Goal: Information Seeking & Learning: Find specific fact

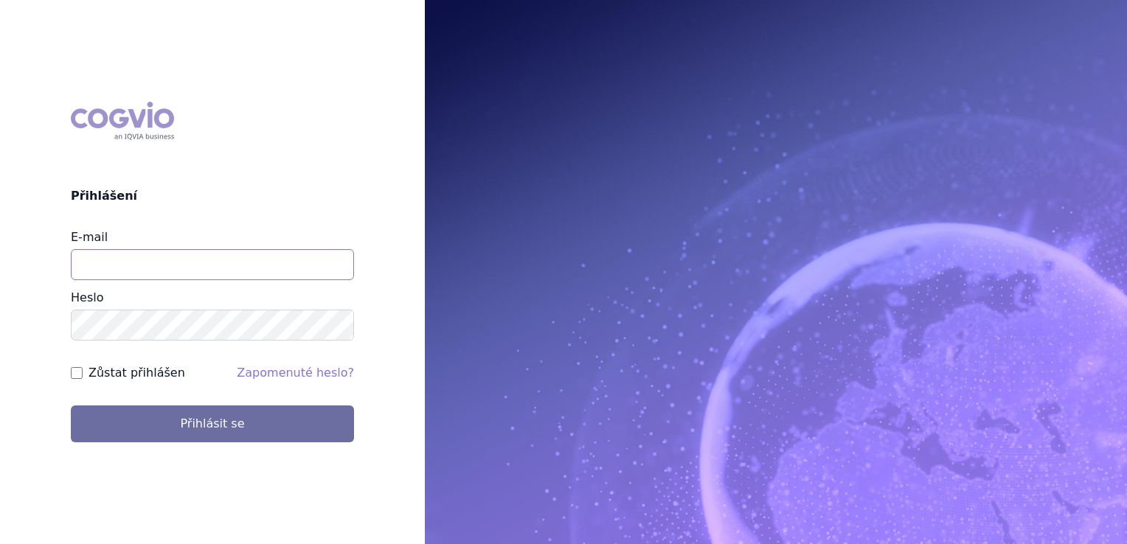
click at [308, 272] on input "E-mail" at bounding box center [212, 264] width 283 height 31
type input "klara.koubkova.ext@boehringer-ingelheim.com"
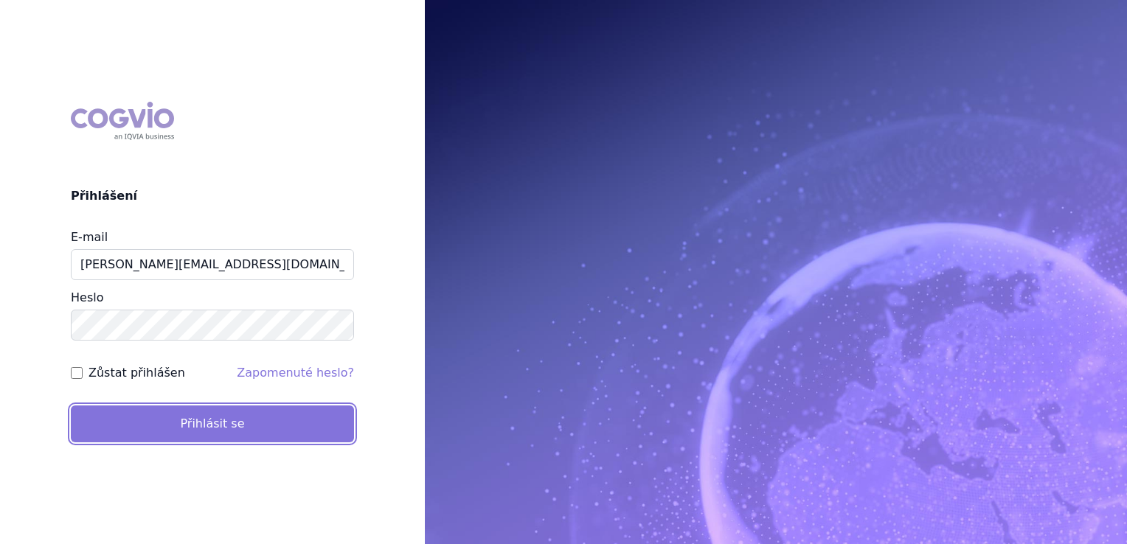
click at [233, 420] on button "Přihlásit se" at bounding box center [212, 424] width 283 height 37
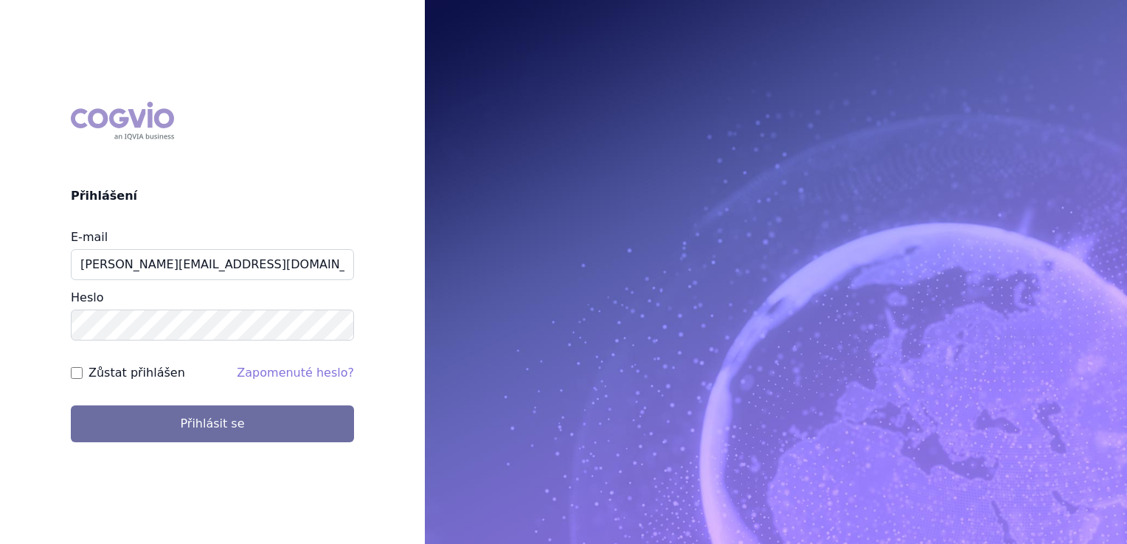
click at [313, 86] on div "COGVIO Přihlášení E-mail klara.koubkova.ext@boehringer-ingelheim.com Heslo Zůst…" at bounding box center [563, 272] width 1127 height 544
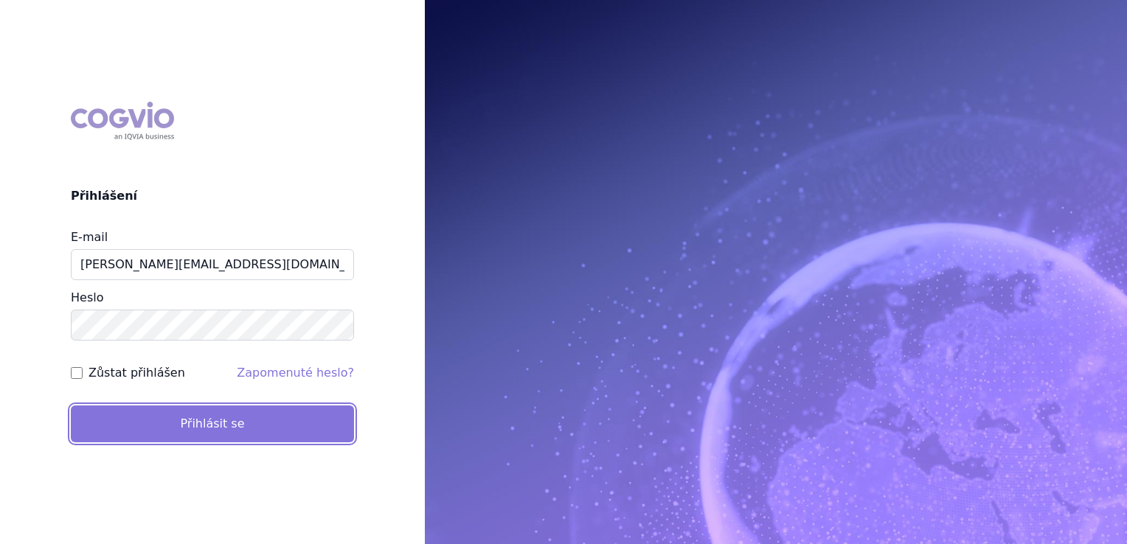
click at [212, 415] on button "Přihlásit se" at bounding box center [212, 424] width 283 height 37
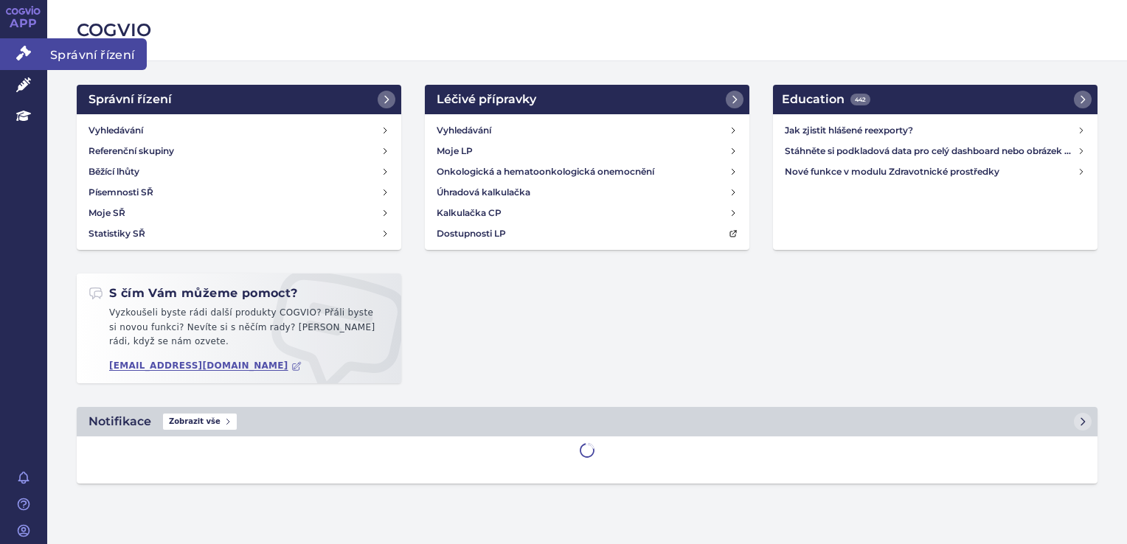
click at [27, 55] on icon at bounding box center [23, 53] width 15 height 15
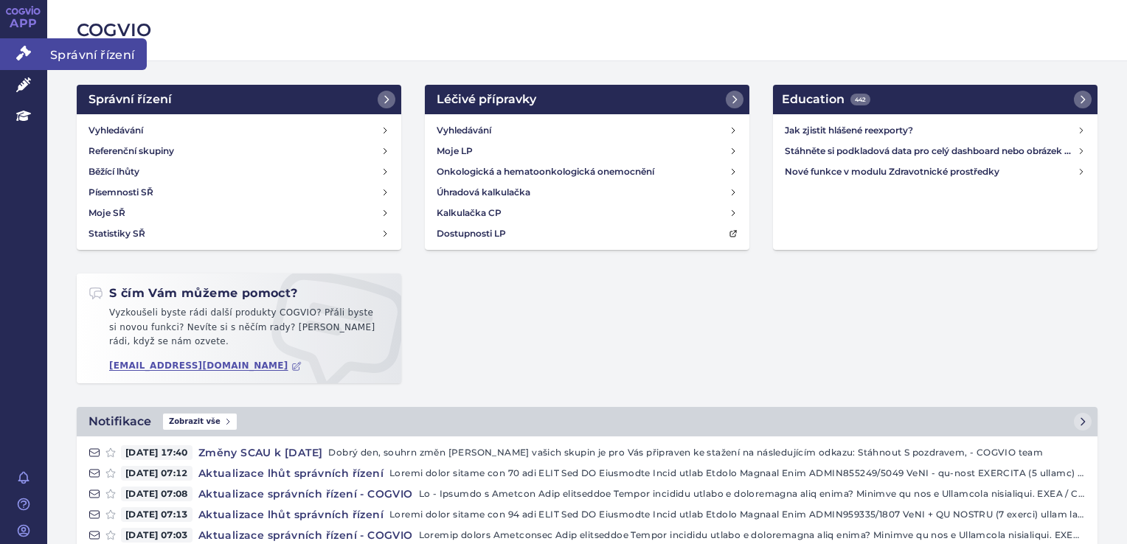
click at [9, 46] on link "Správní řízení" at bounding box center [23, 53] width 47 height 31
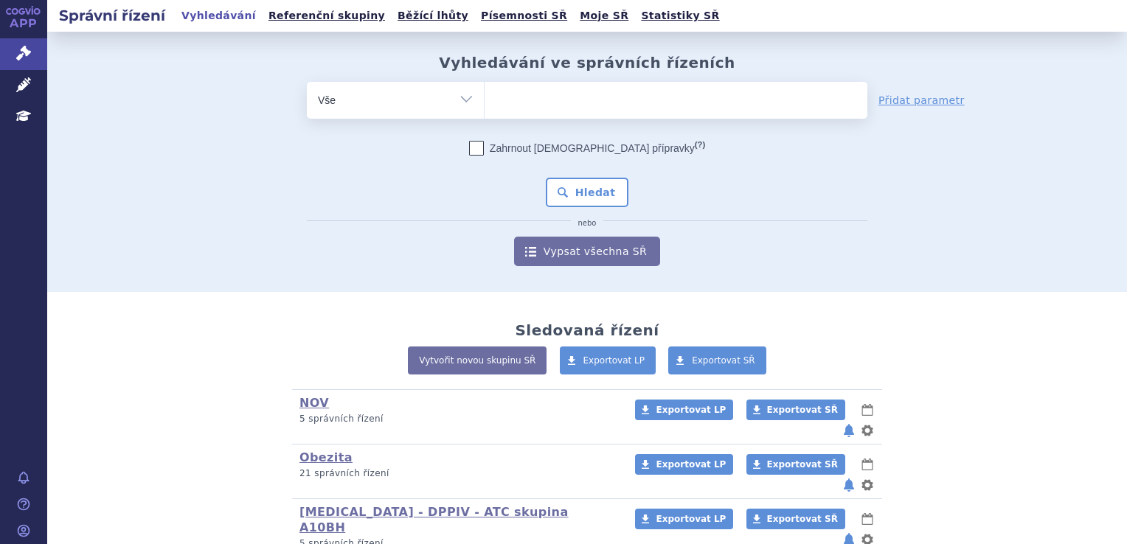
click at [620, 110] on ul at bounding box center [676, 97] width 383 height 31
click at [485, 110] on select at bounding box center [484, 99] width 1 height 37
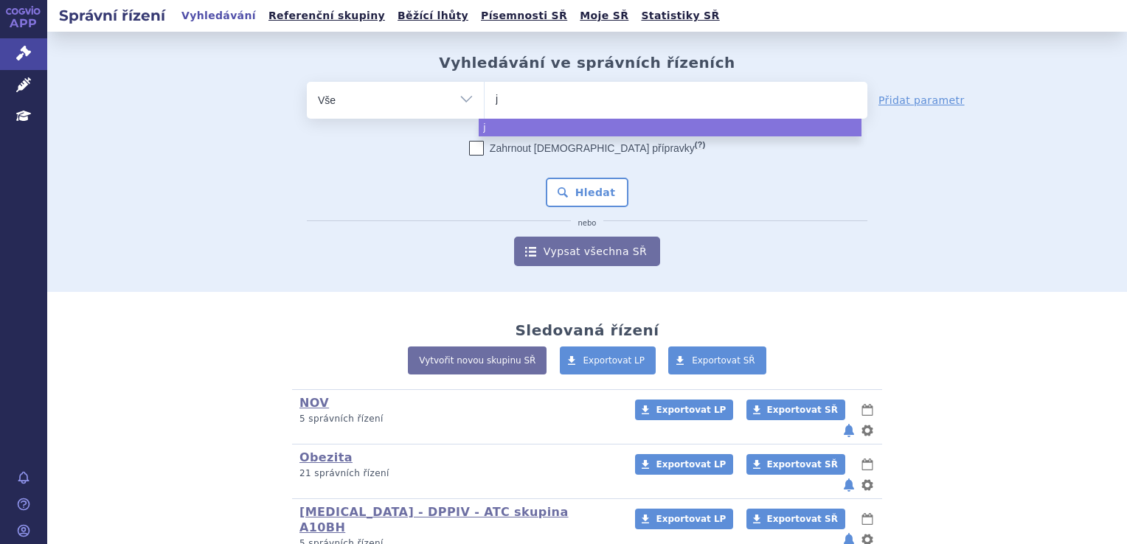
type input "ja"
type input "jard"
type input "jardi"
type input "jardian"
type input "jardianc"
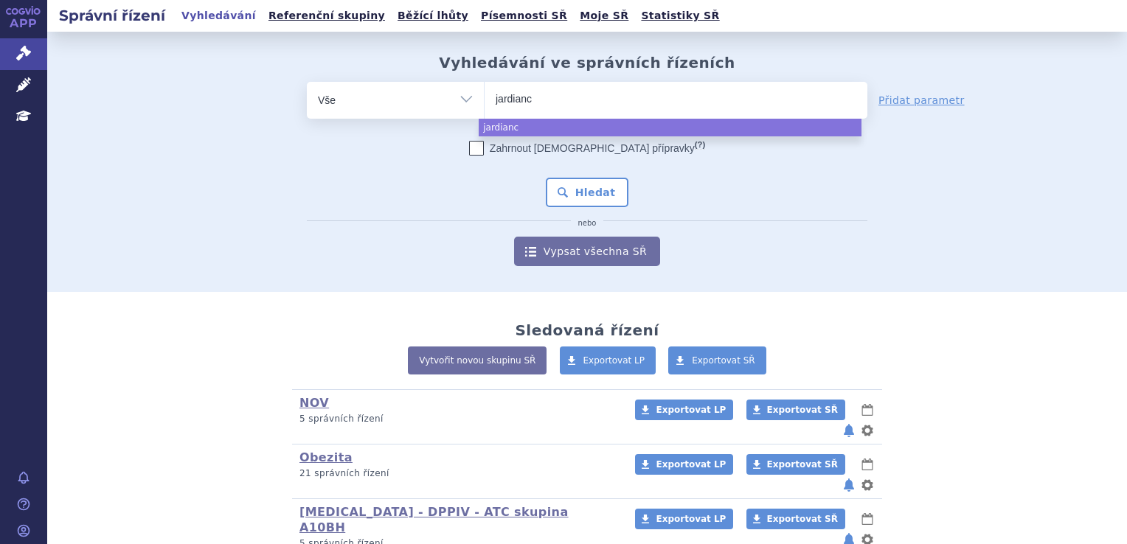
type input "jardiance"
select select "jardiance"
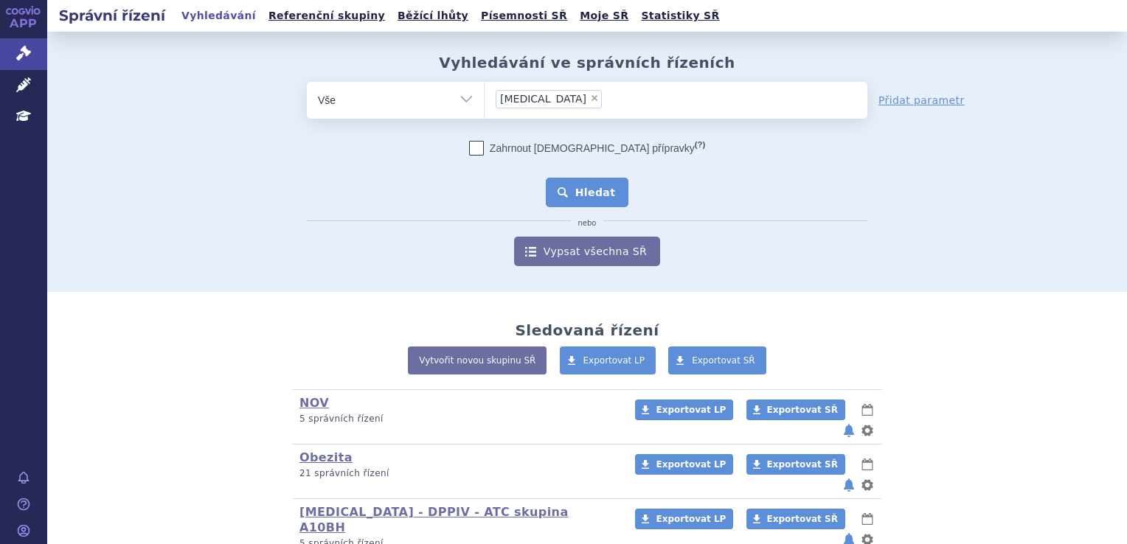
click at [581, 205] on button "Hledat" at bounding box center [587, 193] width 83 height 30
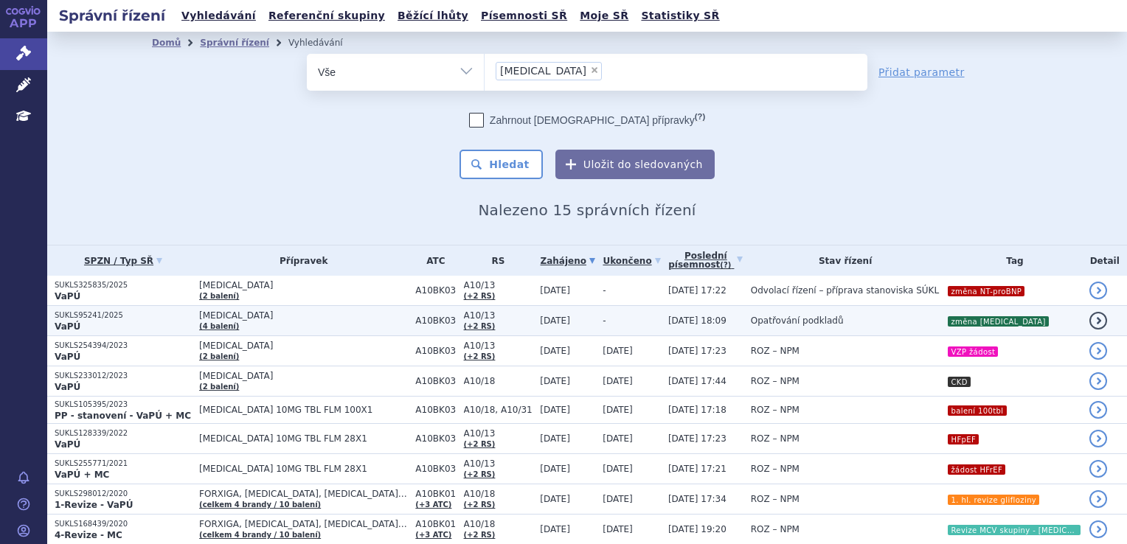
click at [276, 329] on td "JARDIANCE (4 balení)" at bounding box center [300, 321] width 216 height 30
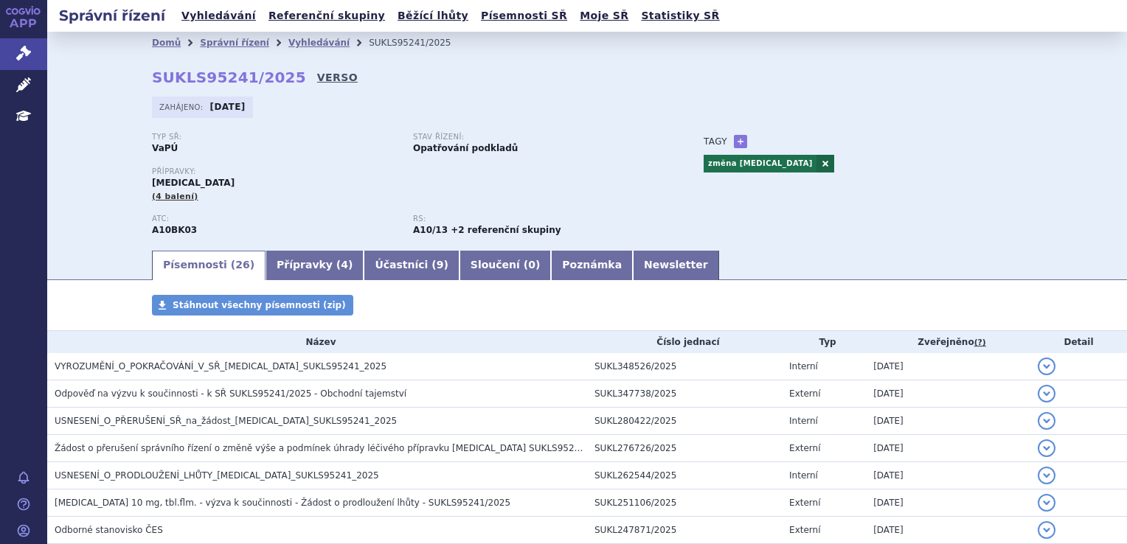
click at [317, 79] on link "VERSO" at bounding box center [337, 77] width 41 height 15
click at [298, 87] on div "Domů Správní řízení Vyhledávání SUKLS95241/2025 SUKLS95241/2025 VERSO [GEOGRAPH…" at bounding box center [586, 151] width 929 height 195
click at [317, 74] on link "VERSO" at bounding box center [337, 77] width 41 height 15
